Goal: Task Accomplishment & Management: Complete application form

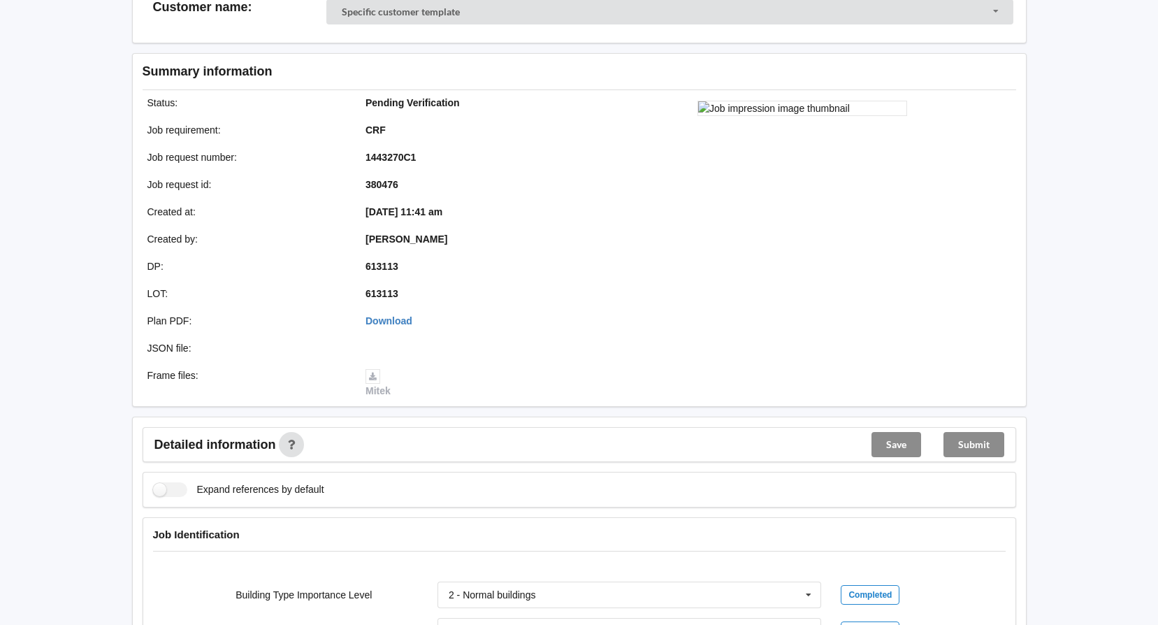
scroll to position [70, 0]
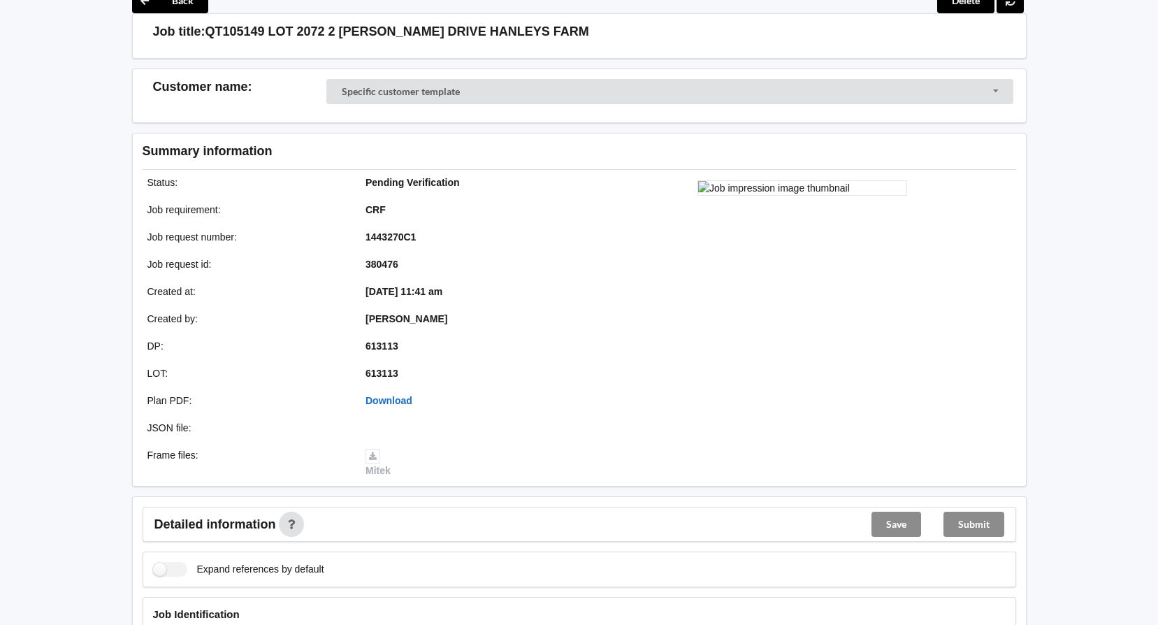
click at [395, 400] on link "Download" at bounding box center [388, 400] width 47 height 11
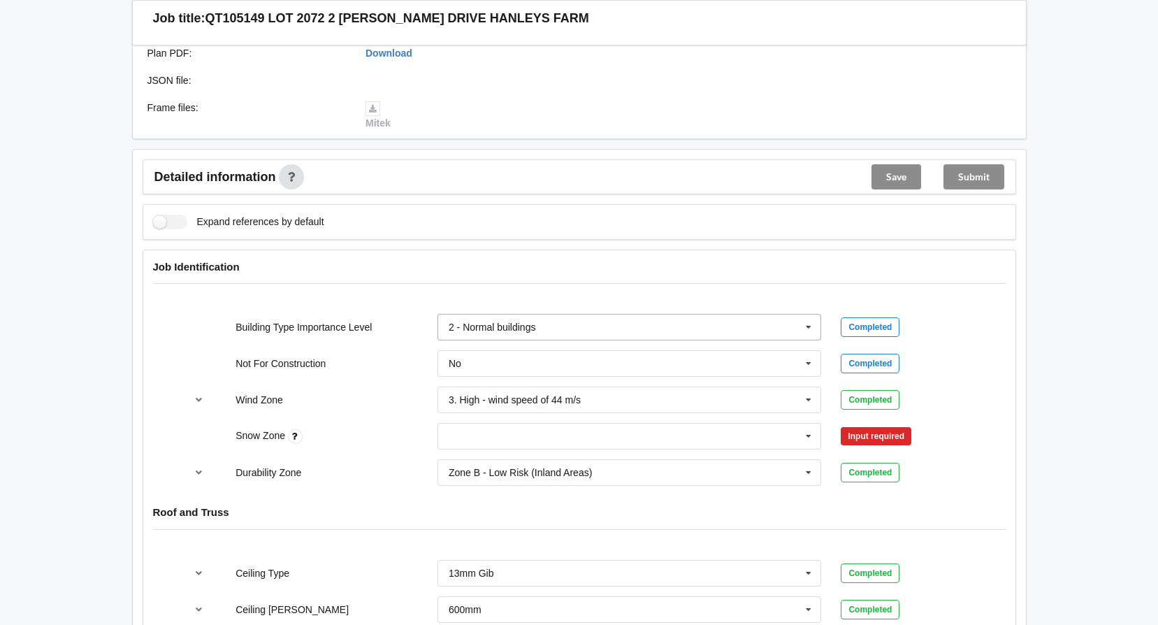
scroll to position [419, 0]
click at [810, 434] on icon at bounding box center [808, 434] width 21 height 26
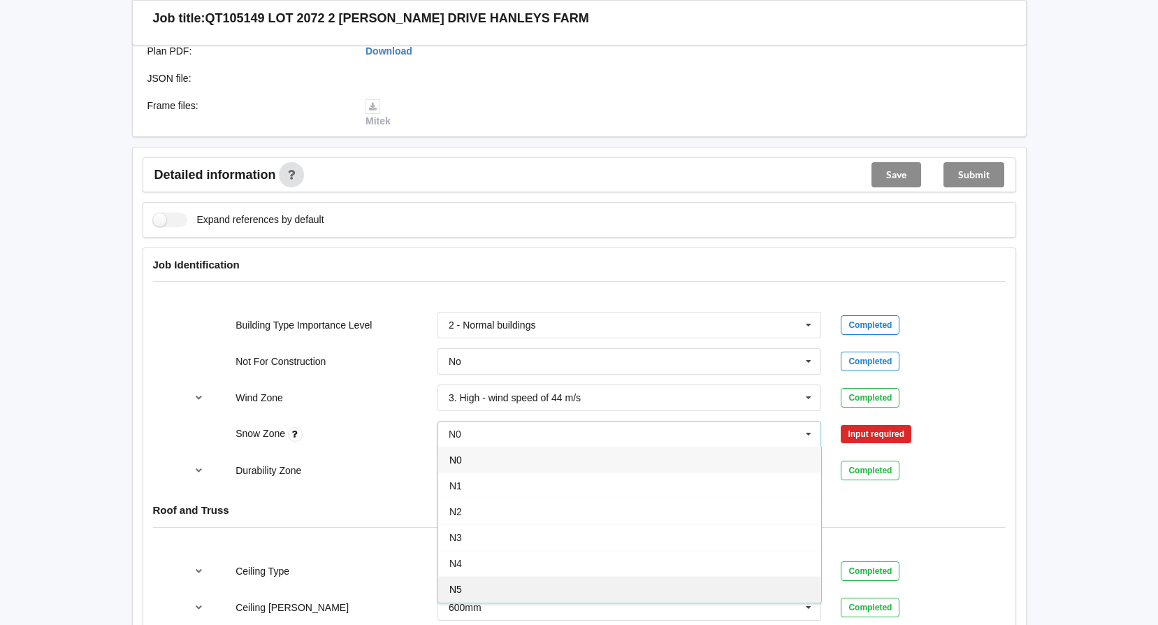
click at [553, 583] on div "N5" at bounding box center [629, 589] width 383 height 26
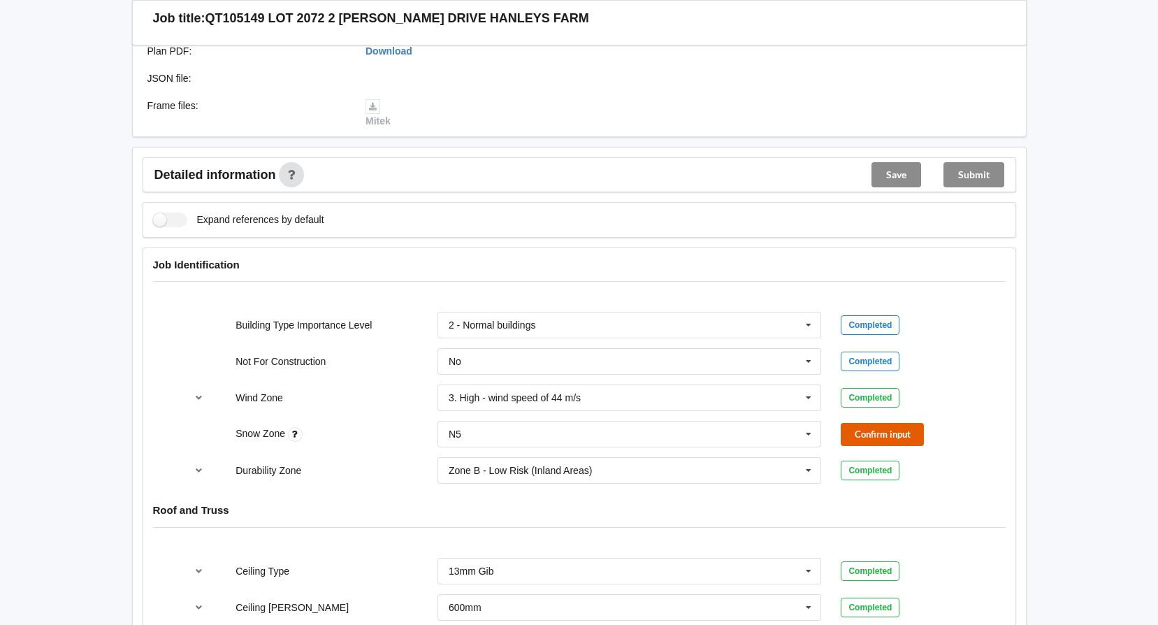
click at [887, 434] on button "Confirm input" at bounding box center [882, 434] width 83 height 23
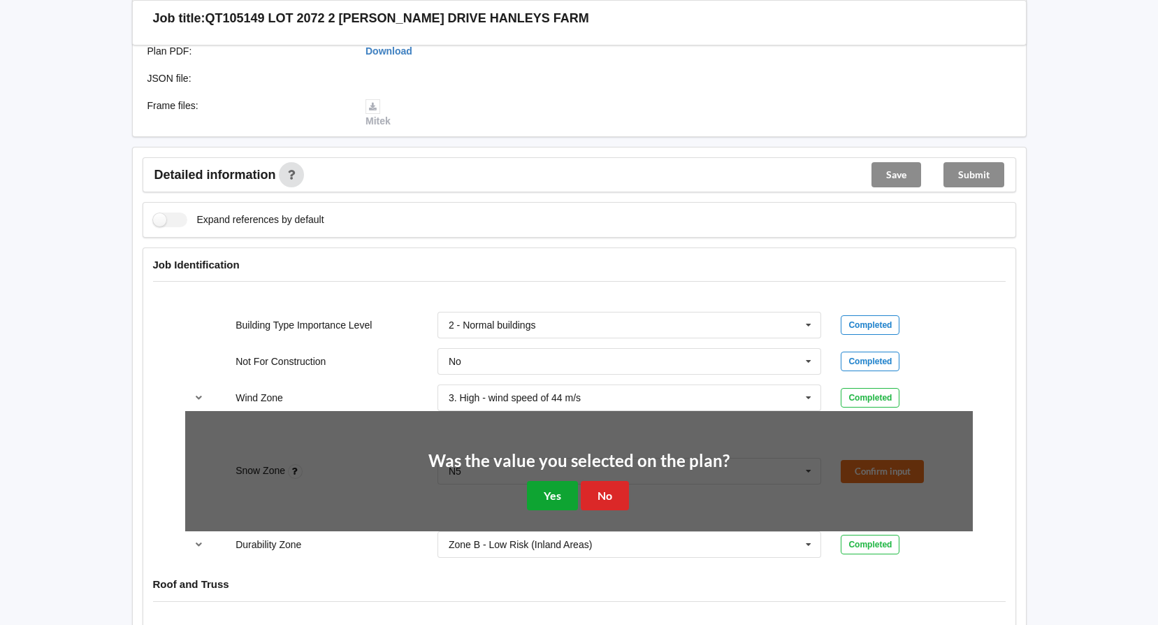
click at [539, 492] on button "Yes" at bounding box center [552, 495] width 51 height 29
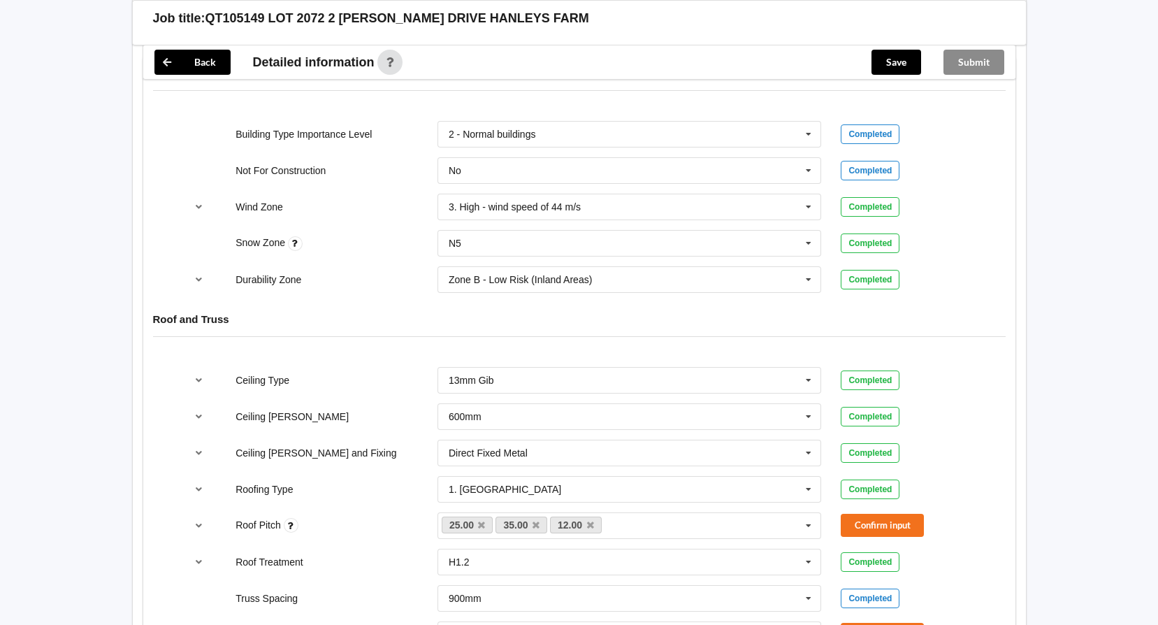
scroll to position [629, 0]
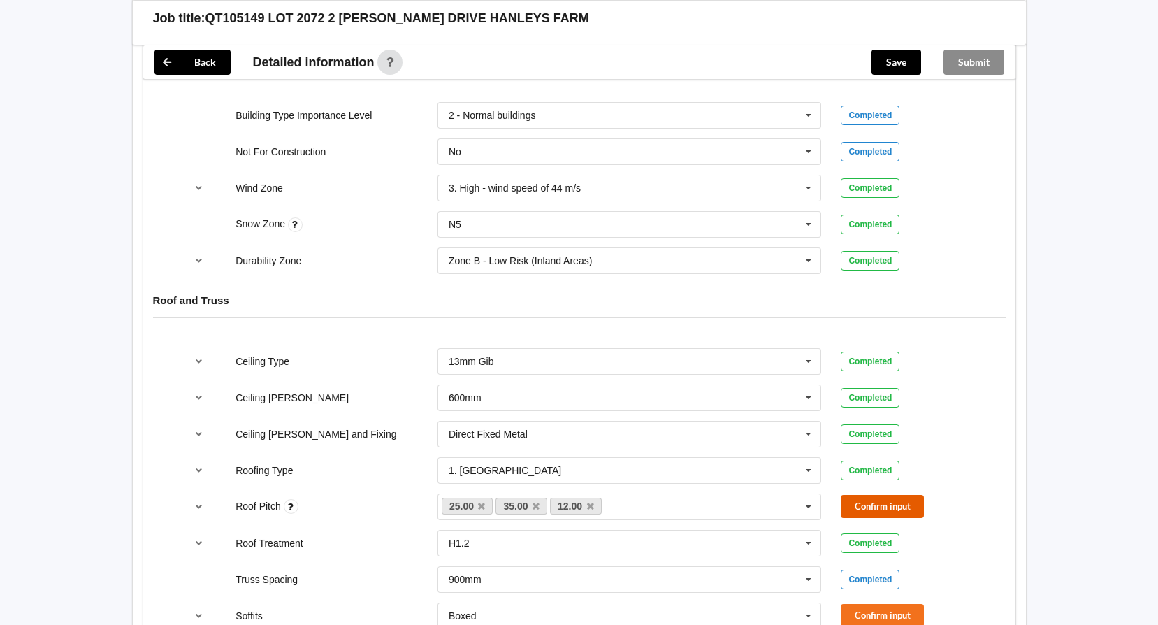
click at [881, 506] on button "Confirm input" at bounding box center [882, 506] width 83 height 23
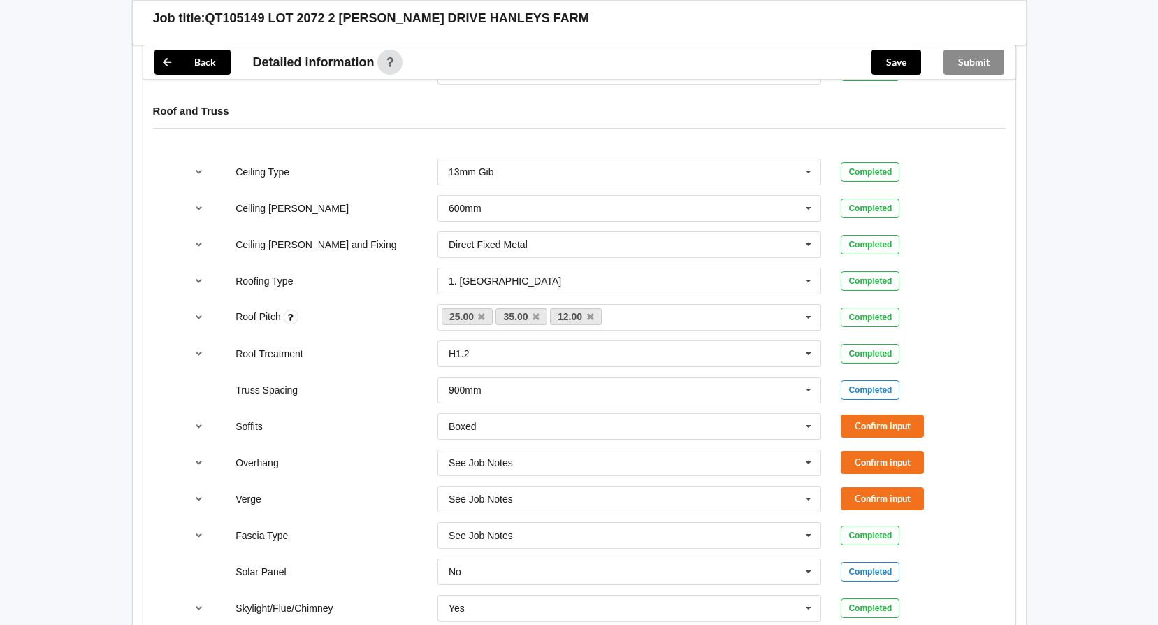
scroll to position [839, 0]
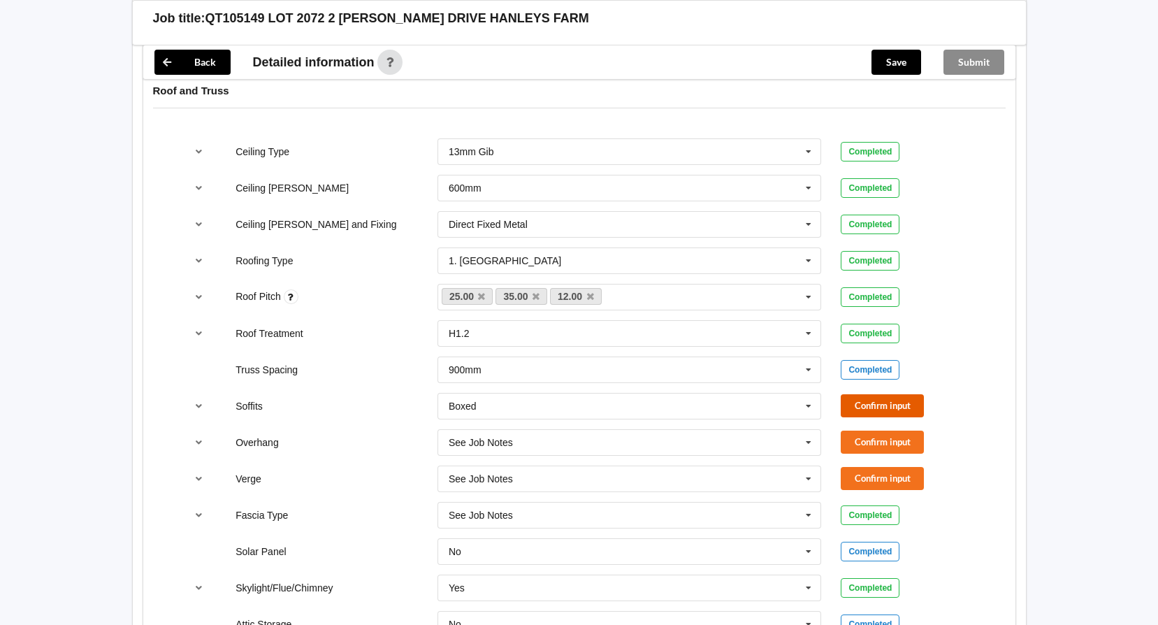
click at [871, 402] on button "Confirm input" at bounding box center [882, 405] width 83 height 23
click at [862, 444] on button "Confirm input" at bounding box center [882, 441] width 83 height 23
click at [862, 473] on button "Confirm input" at bounding box center [882, 478] width 83 height 23
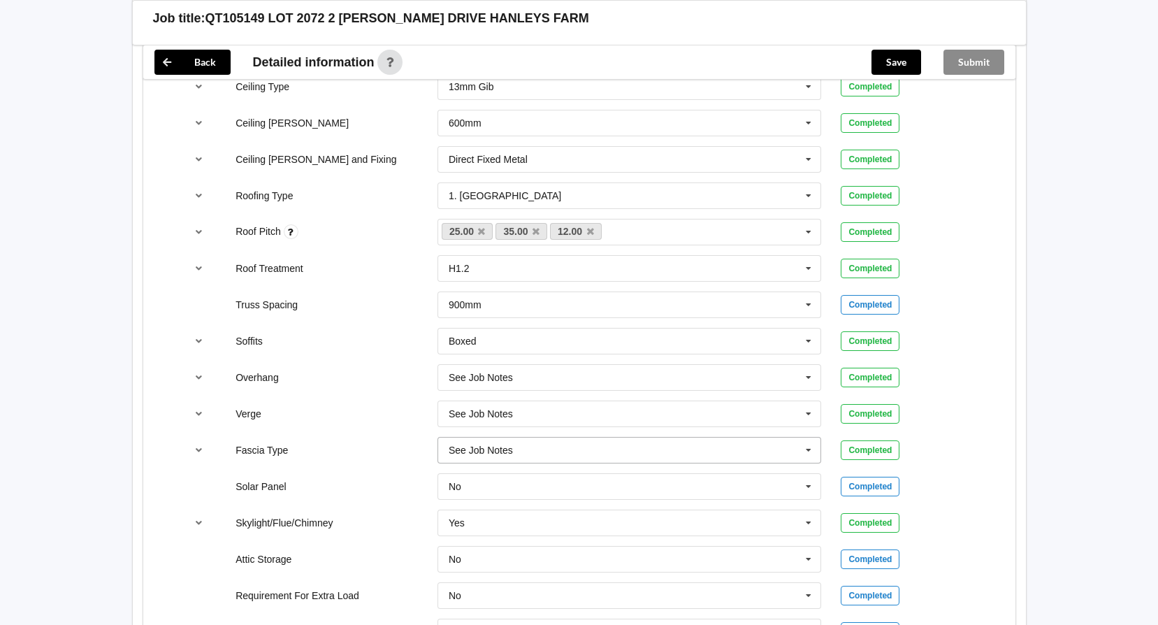
scroll to position [978, 0]
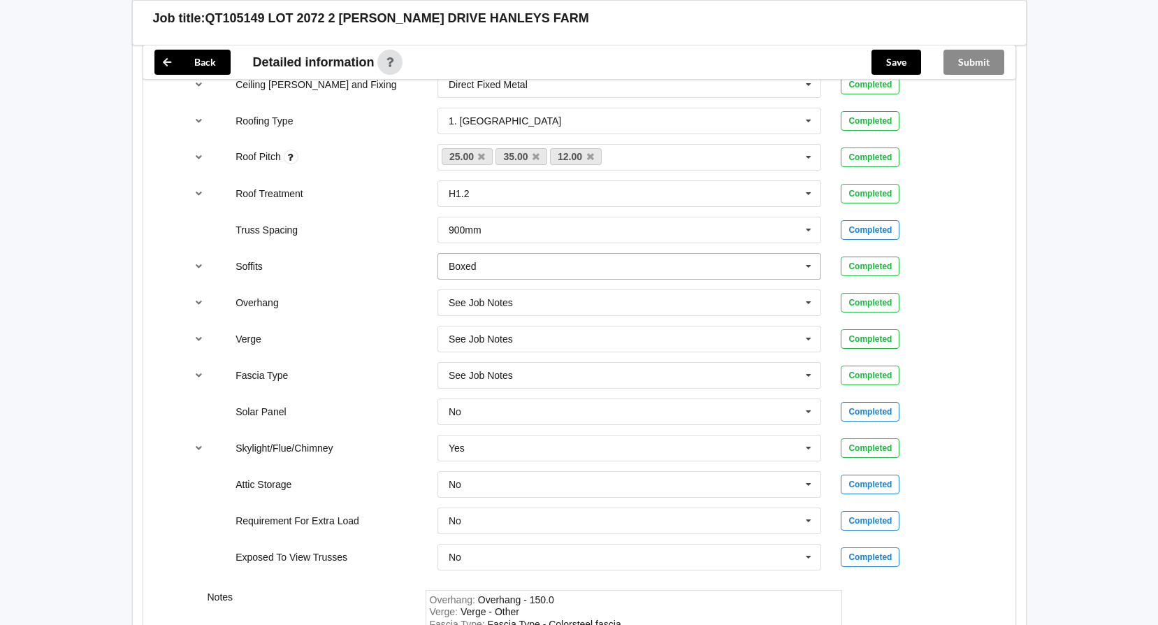
click at [815, 261] on icon at bounding box center [808, 267] width 21 height 26
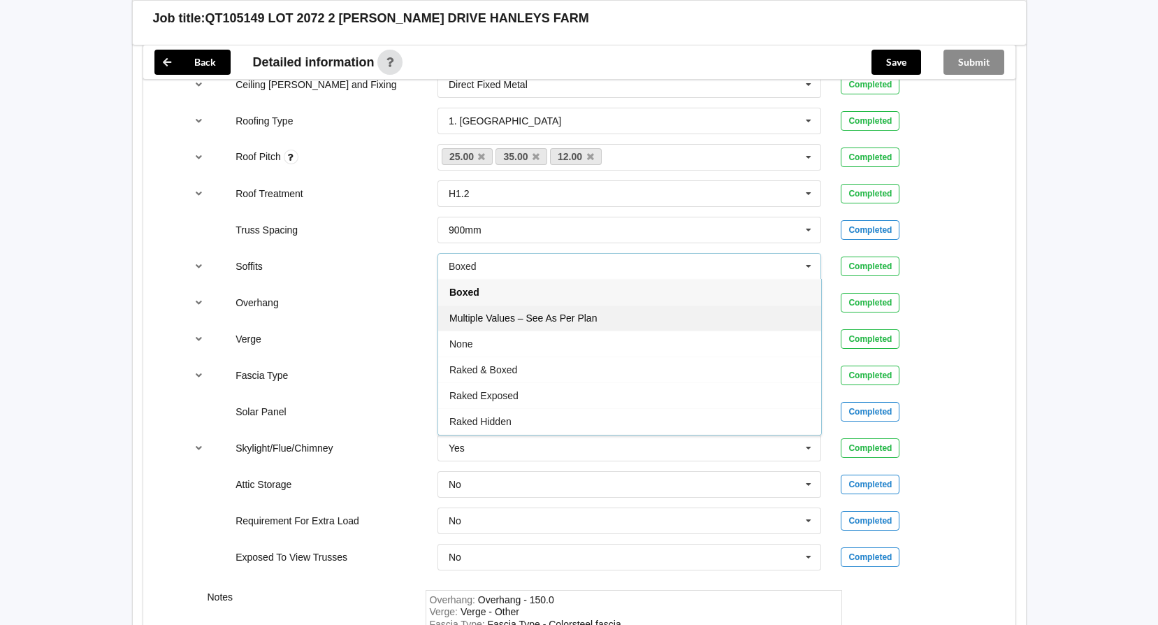
click at [691, 318] on div "Multiple Values – See As Per Plan" at bounding box center [629, 318] width 383 height 26
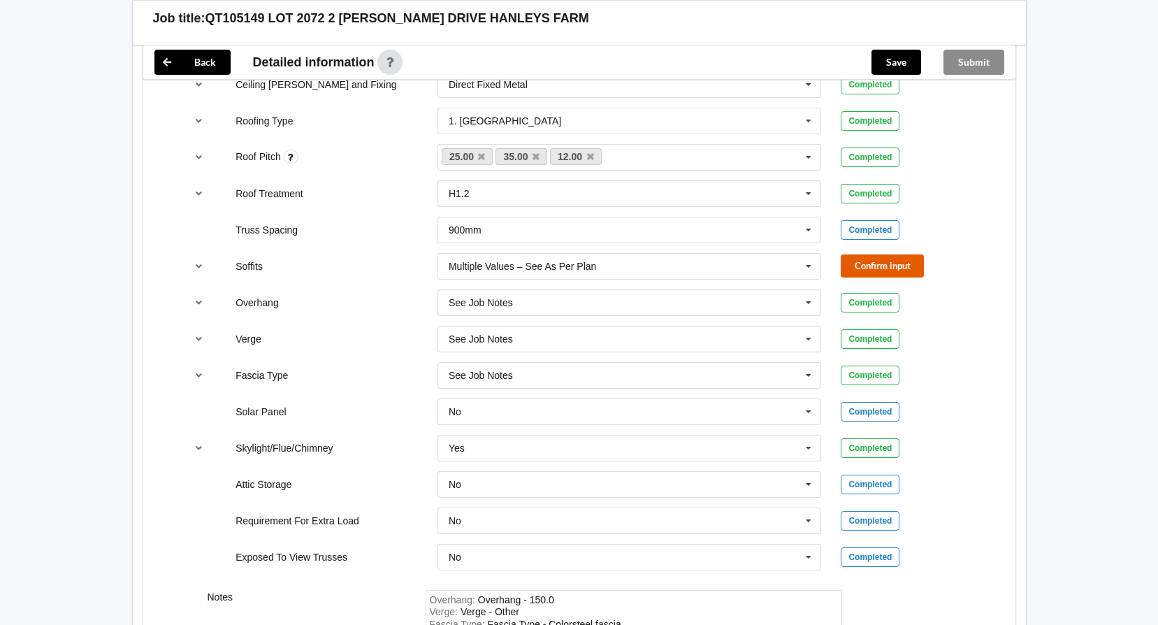
click at [869, 262] on button "Confirm input" at bounding box center [882, 265] width 83 height 23
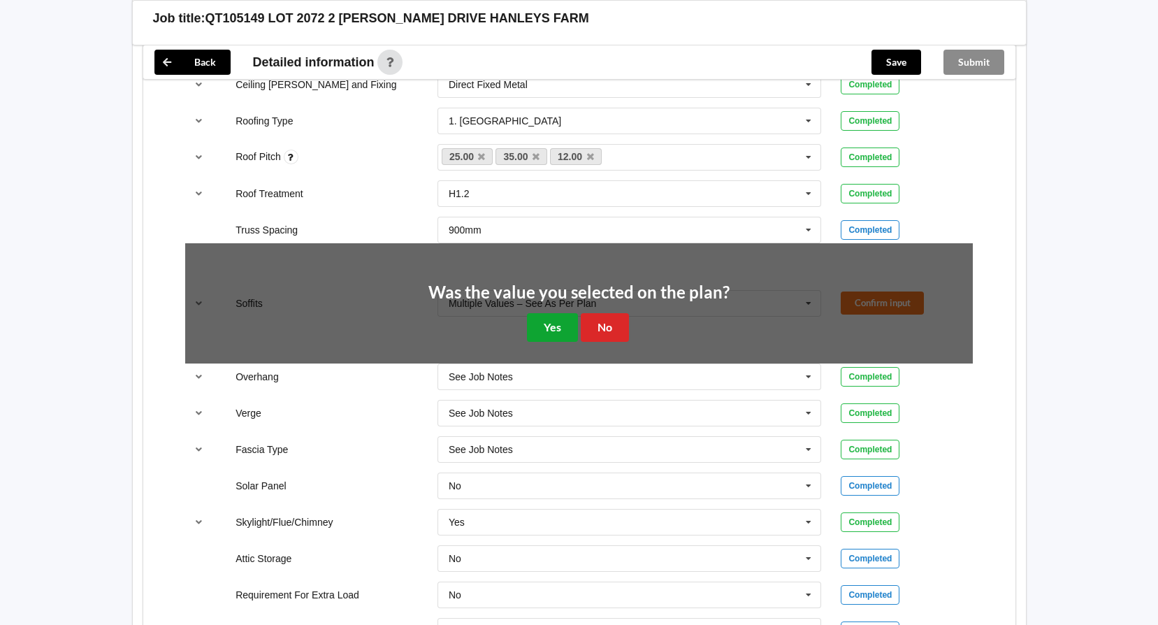
click at [558, 317] on button "Yes" at bounding box center [552, 327] width 51 height 29
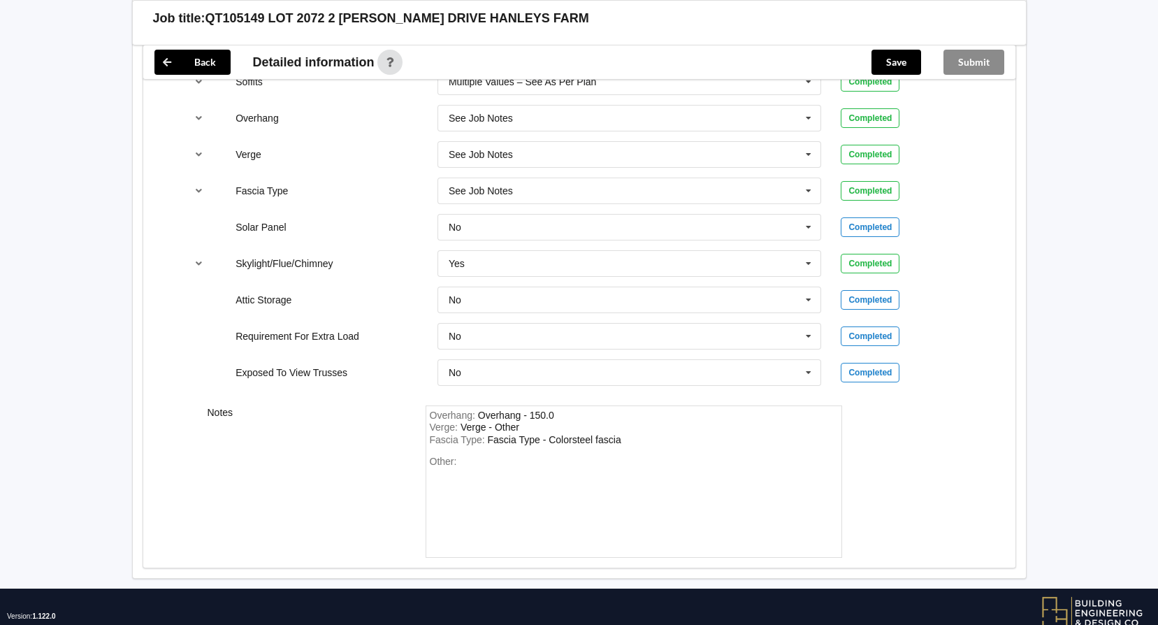
scroll to position [1196, 0]
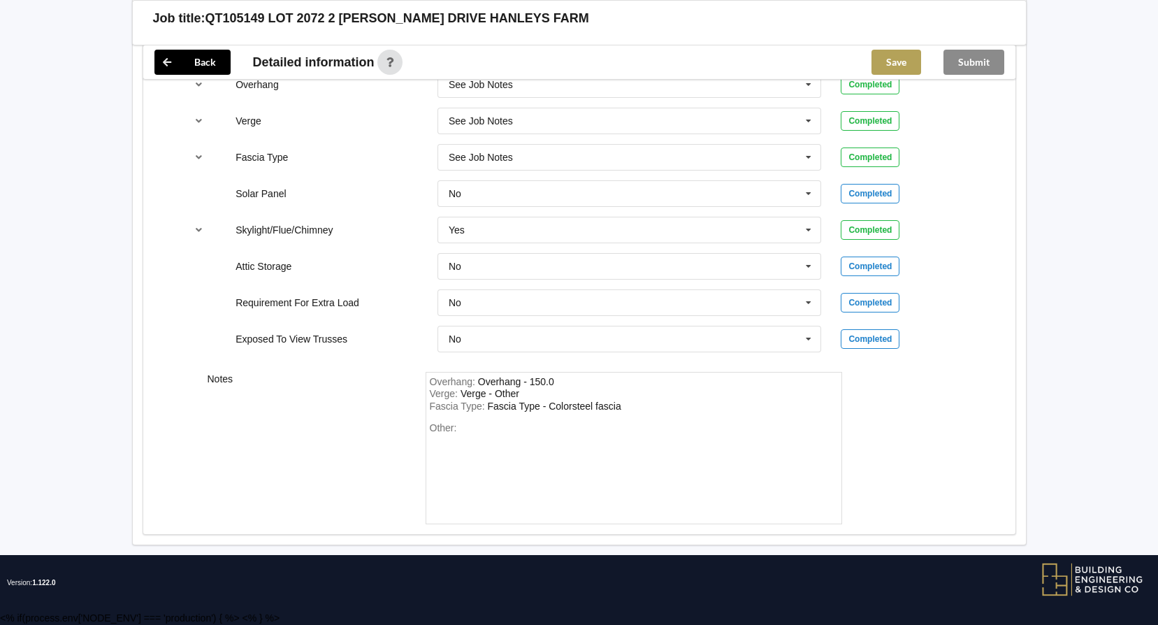
click at [891, 65] on button "Save" at bounding box center [896, 62] width 50 height 25
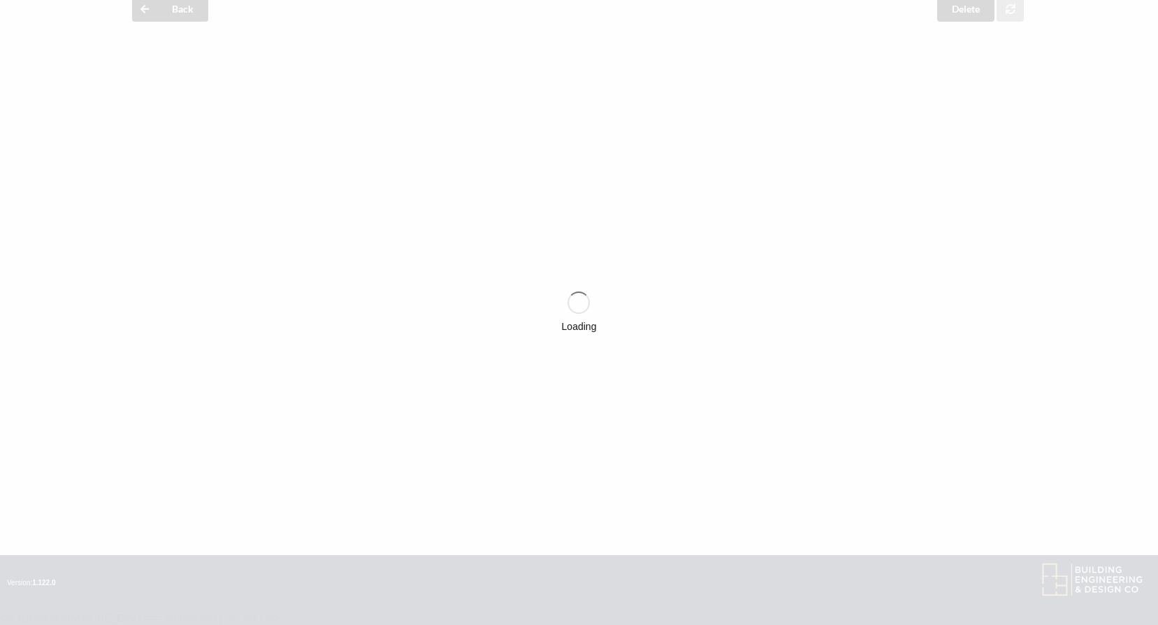
scroll to position [61, 0]
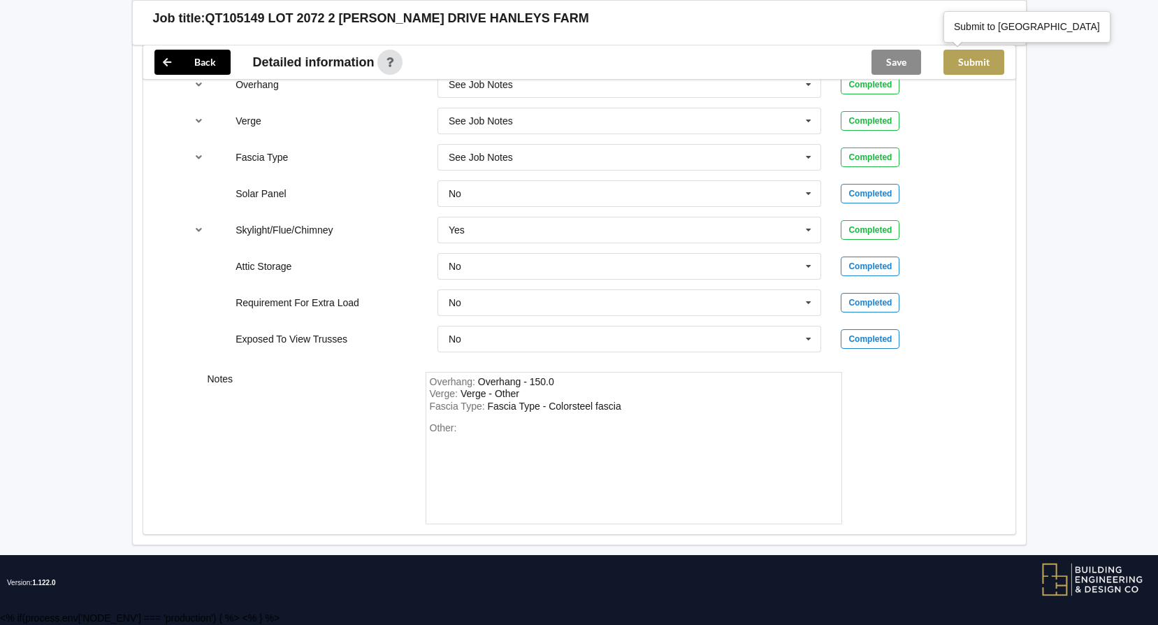
click at [985, 65] on button "Submit" at bounding box center [973, 62] width 61 height 25
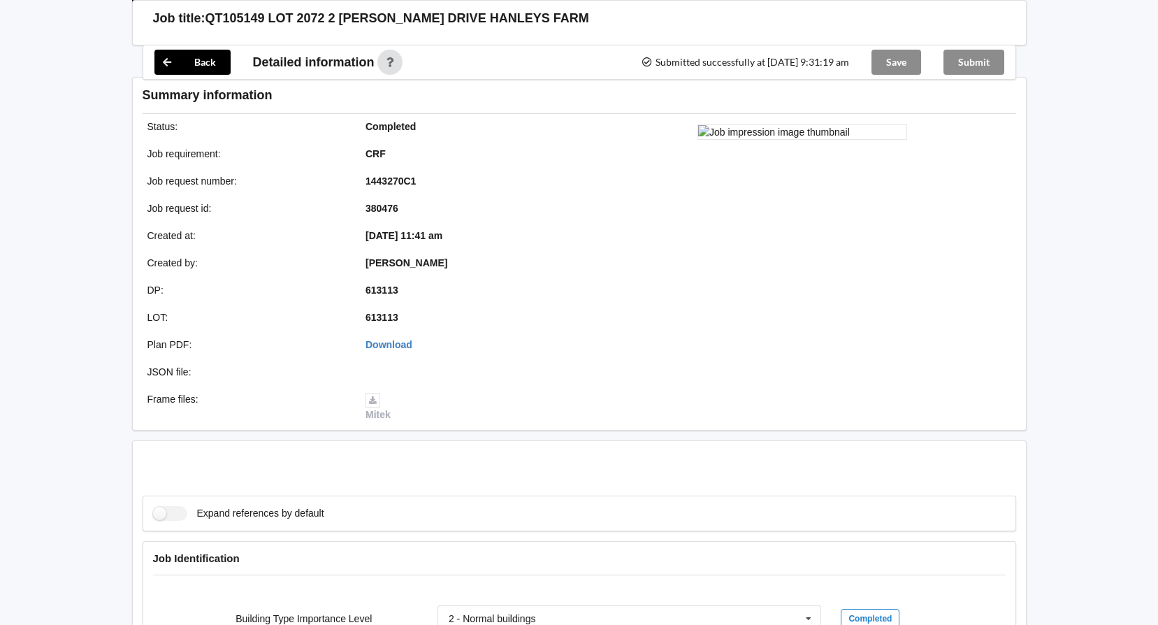
scroll to position [1132, 0]
